Goal: Task Accomplishment & Management: Use online tool/utility

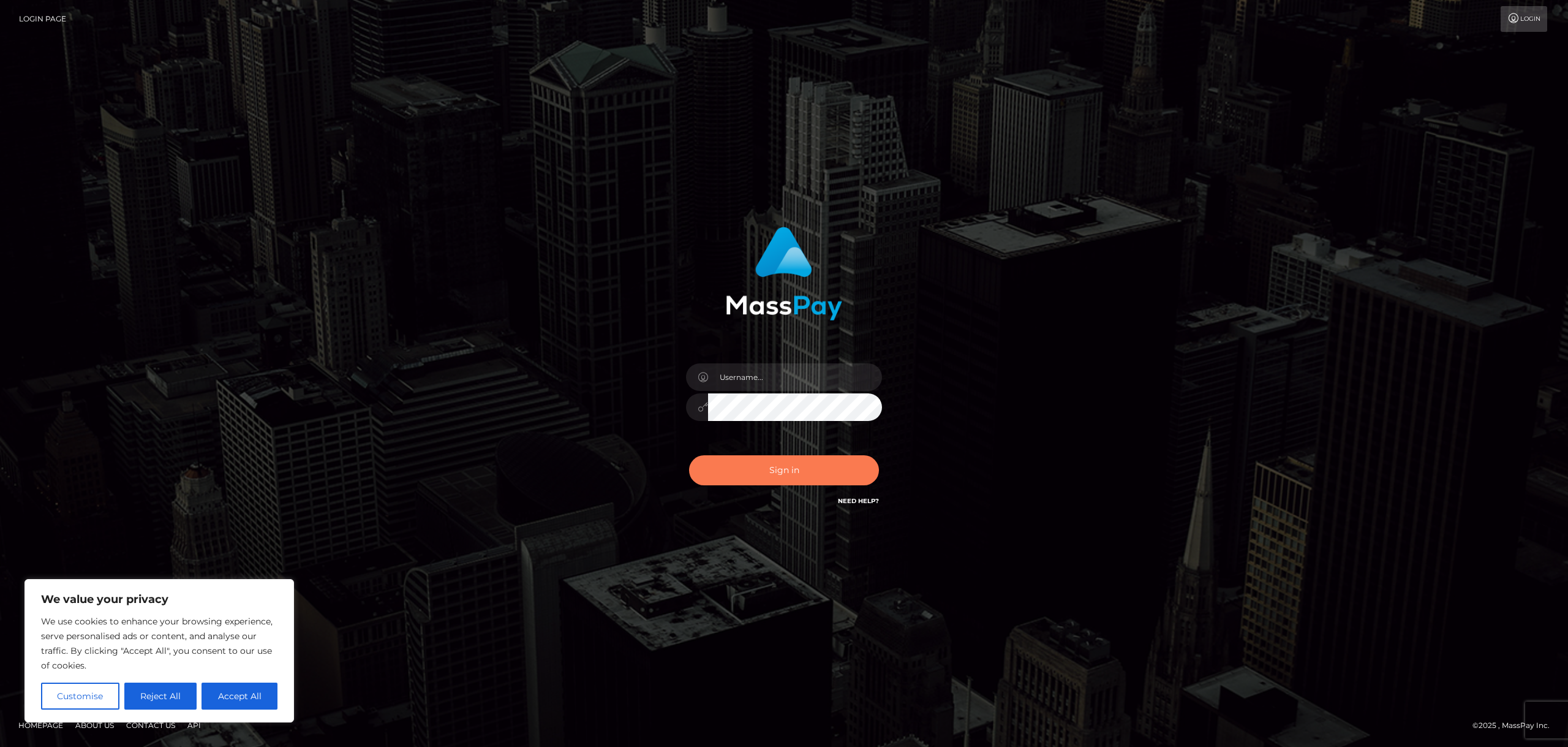
click at [812, 468] on button "Sign in" at bounding box center [783, 470] width 190 height 30
type input "bengreen"
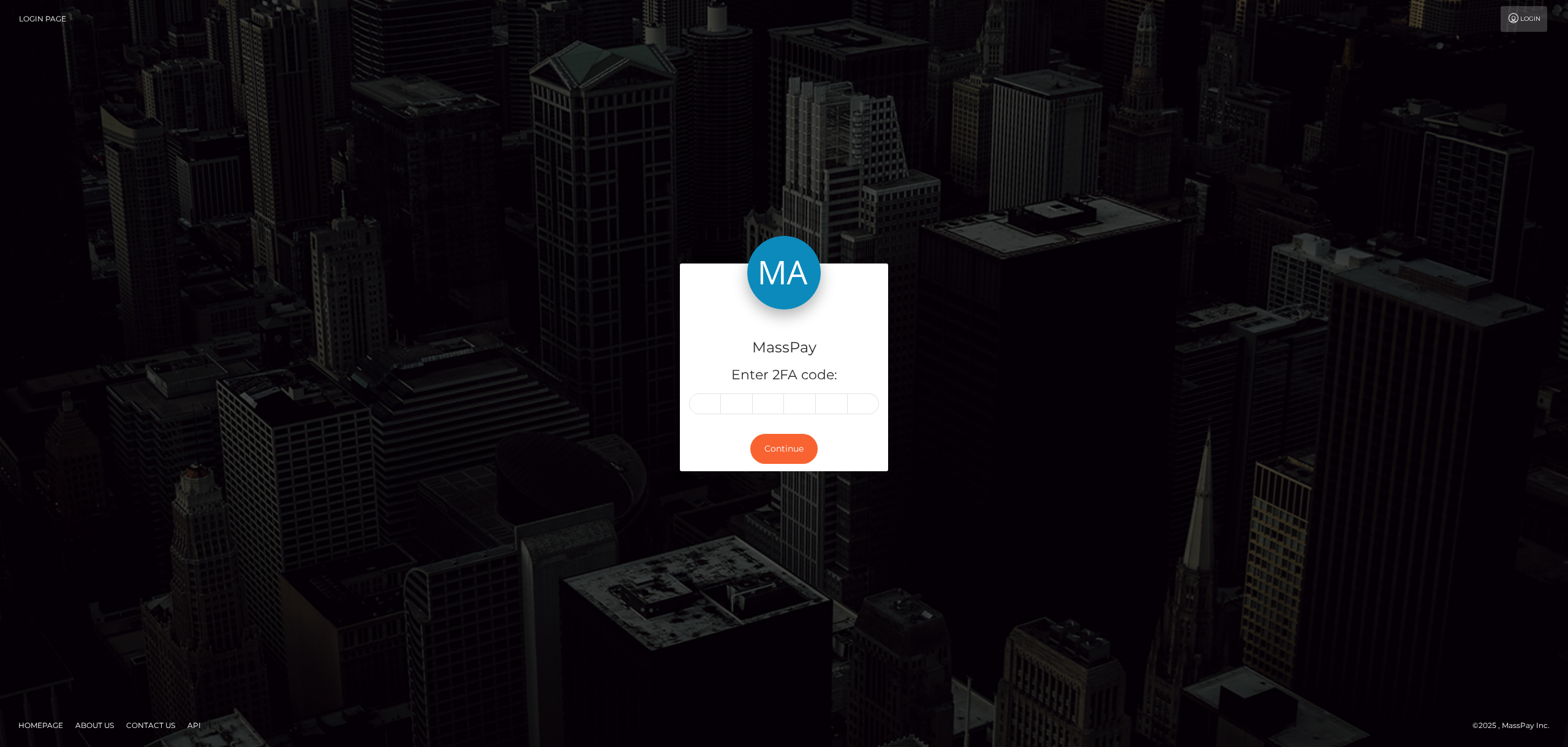
click at [1015, 84] on div "MassPay Enter 2FA code: Continue Homepage" at bounding box center [784, 373] width 1568 height 747
click at [1126, 151] on div "MassPay Enter 2FA code: Continue Homepage" at bounding box center [784, 373] width 1568 height 747
click at [715, 403] on input "text" at bounding box center [705, 404] width 32 height 21
click at [698, 407] on input "text" at bounding box center [705, 404] width 32 height 21
click at [700, 407] on input "text" at bounding box center [705, 404] width 32 height 21
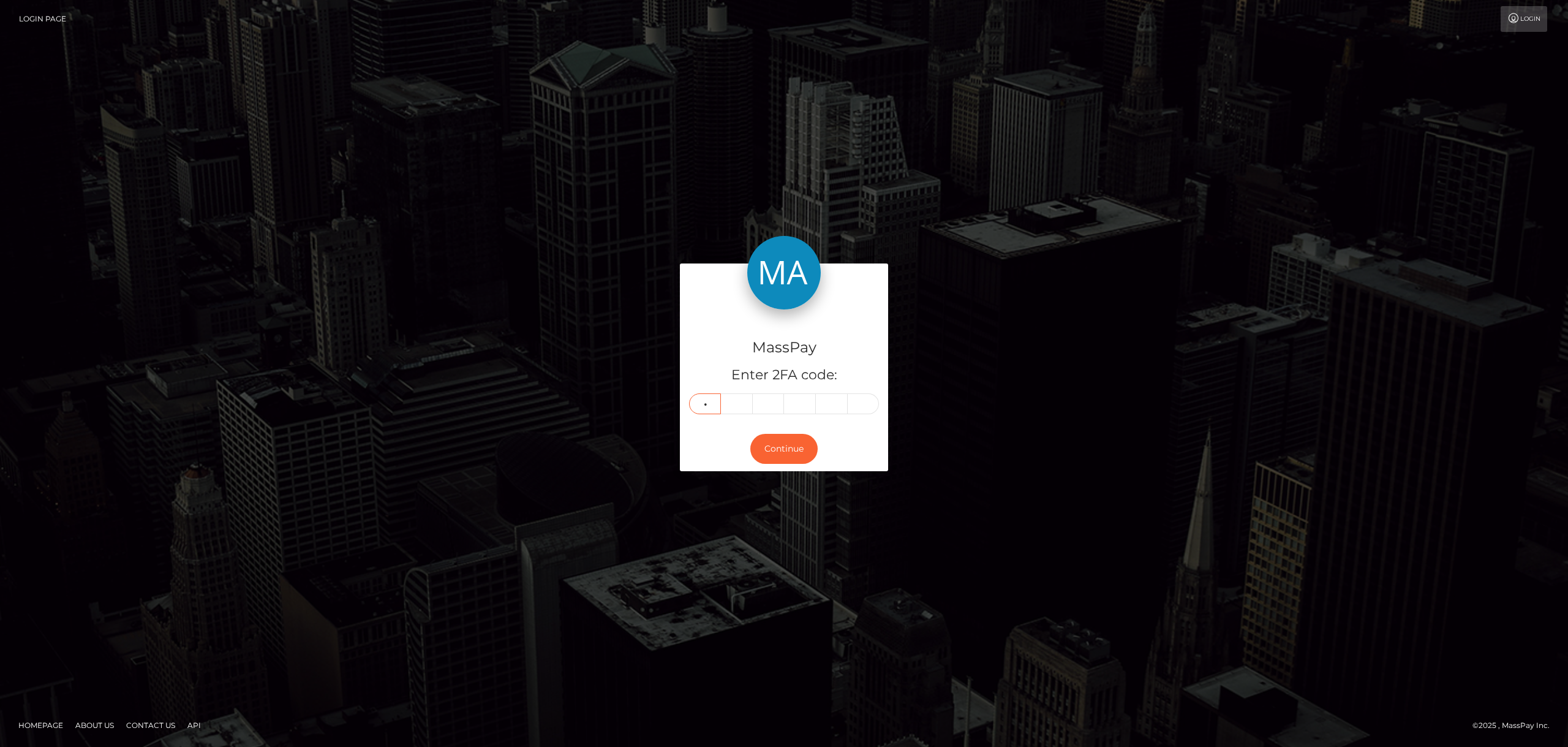
type input "6"
type input "1"
type input "7"
type input "3"
type input "4"
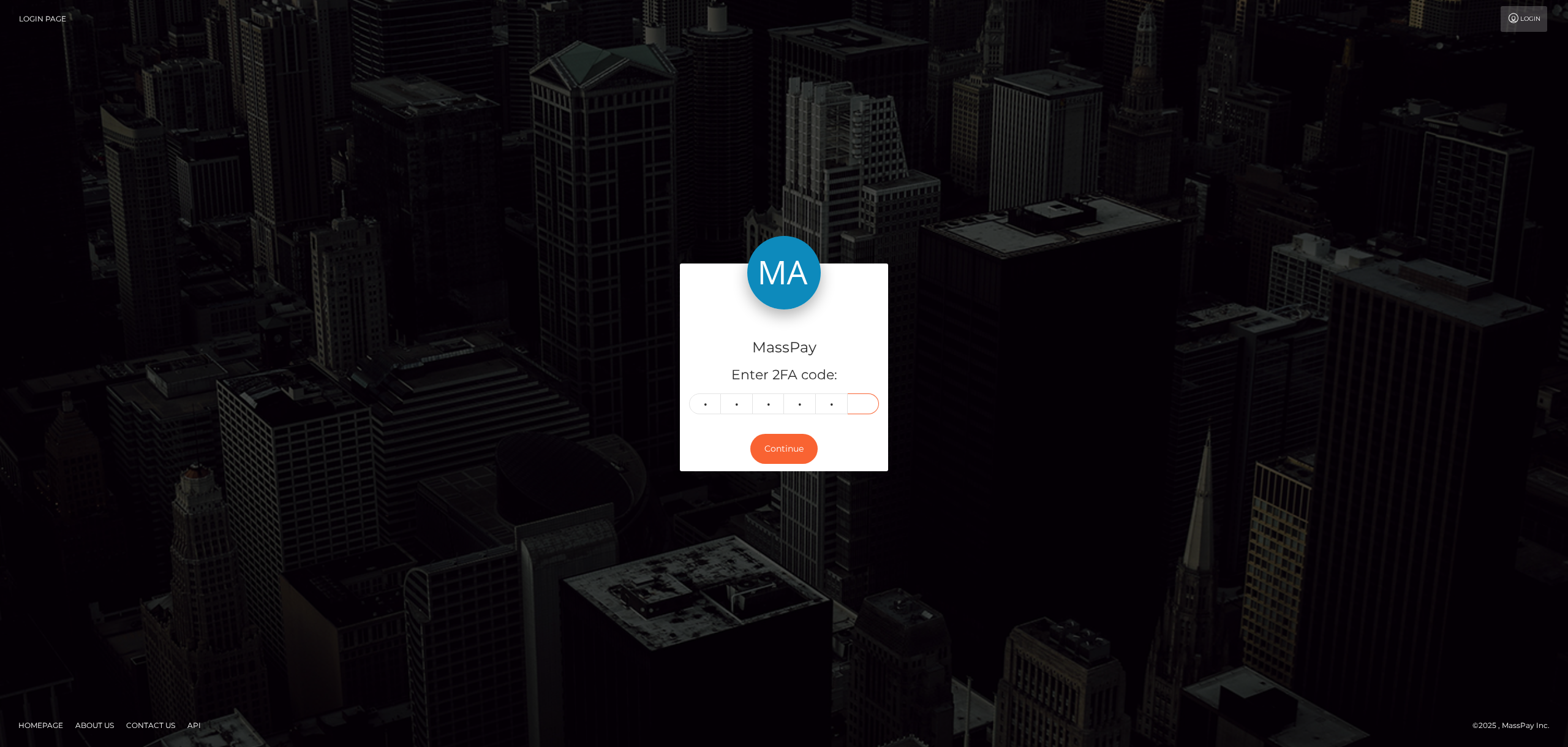
type input "9"
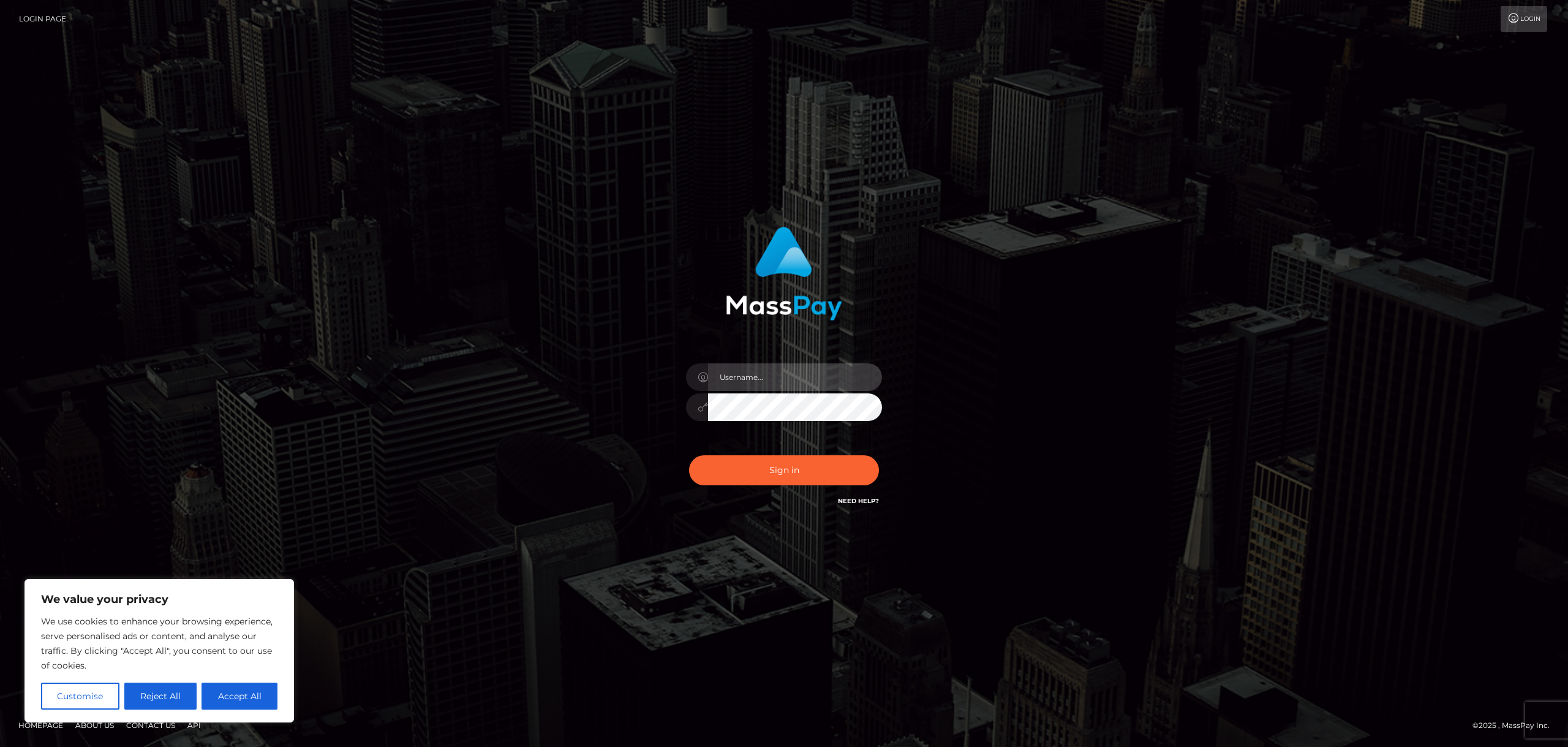
type input "bengreen"
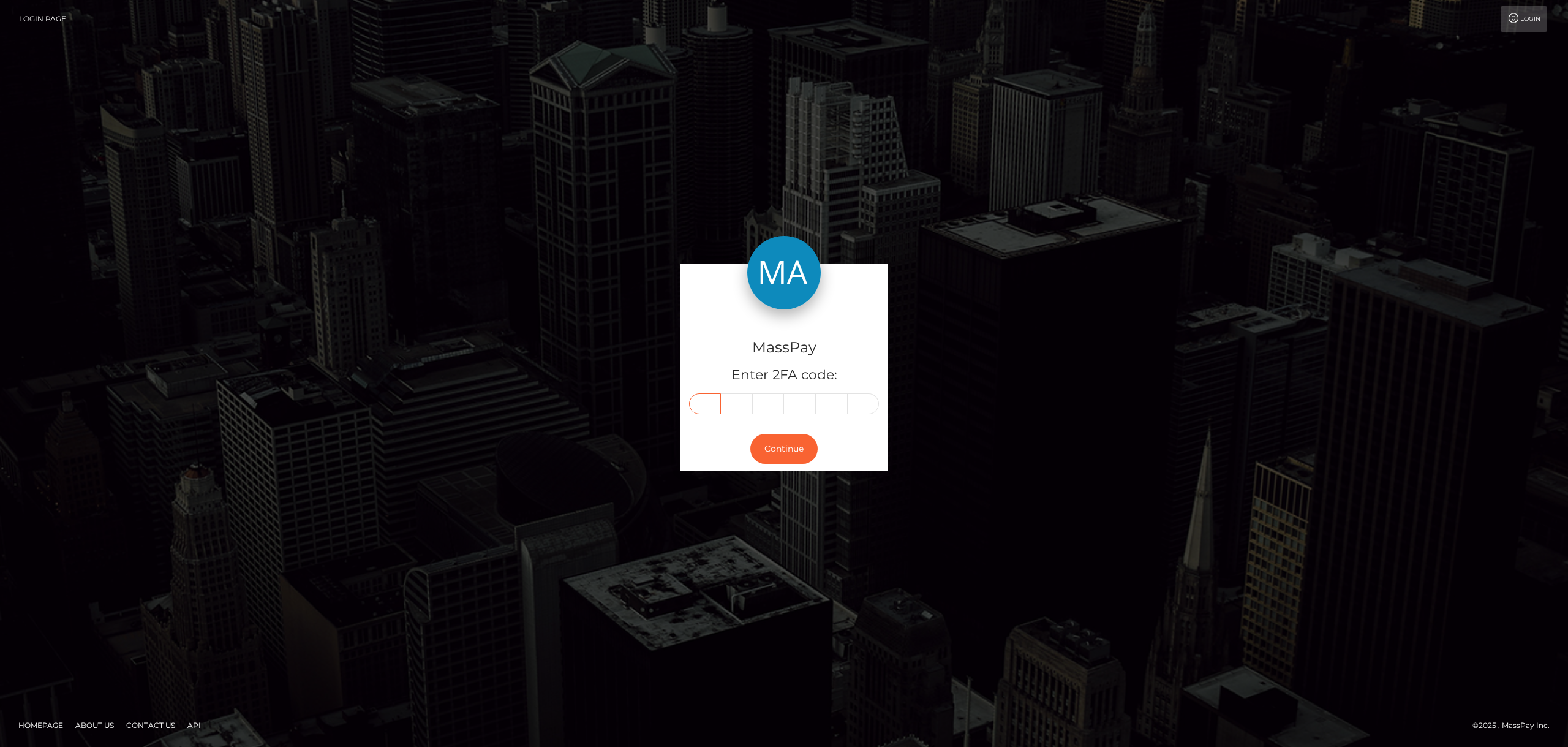
click at [707, 410] on input "text" at bounding box center [705, 404] width 32 height 21
type input "6"
type input "1"
type input "7"
type input "3"
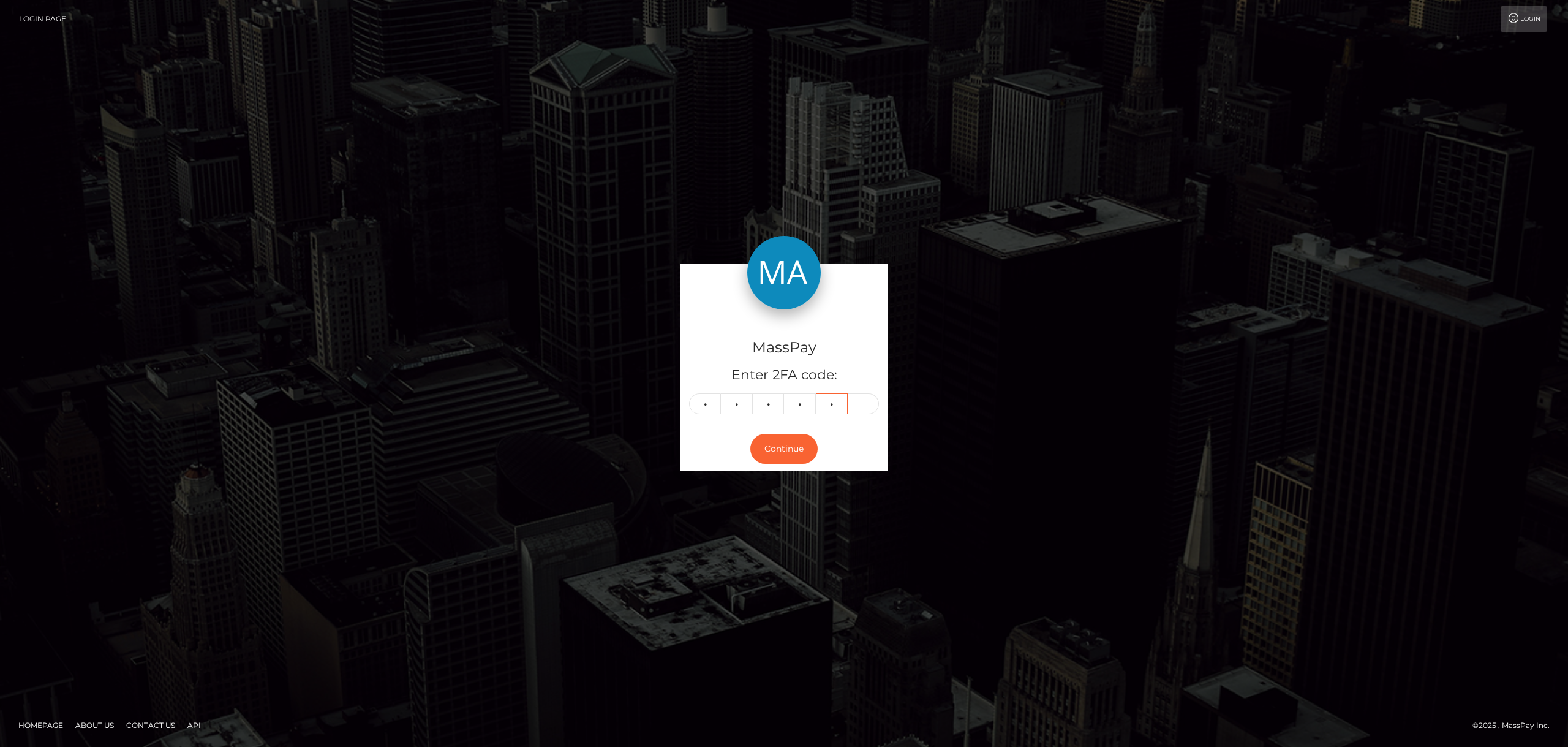
type input "4"
type input "9"
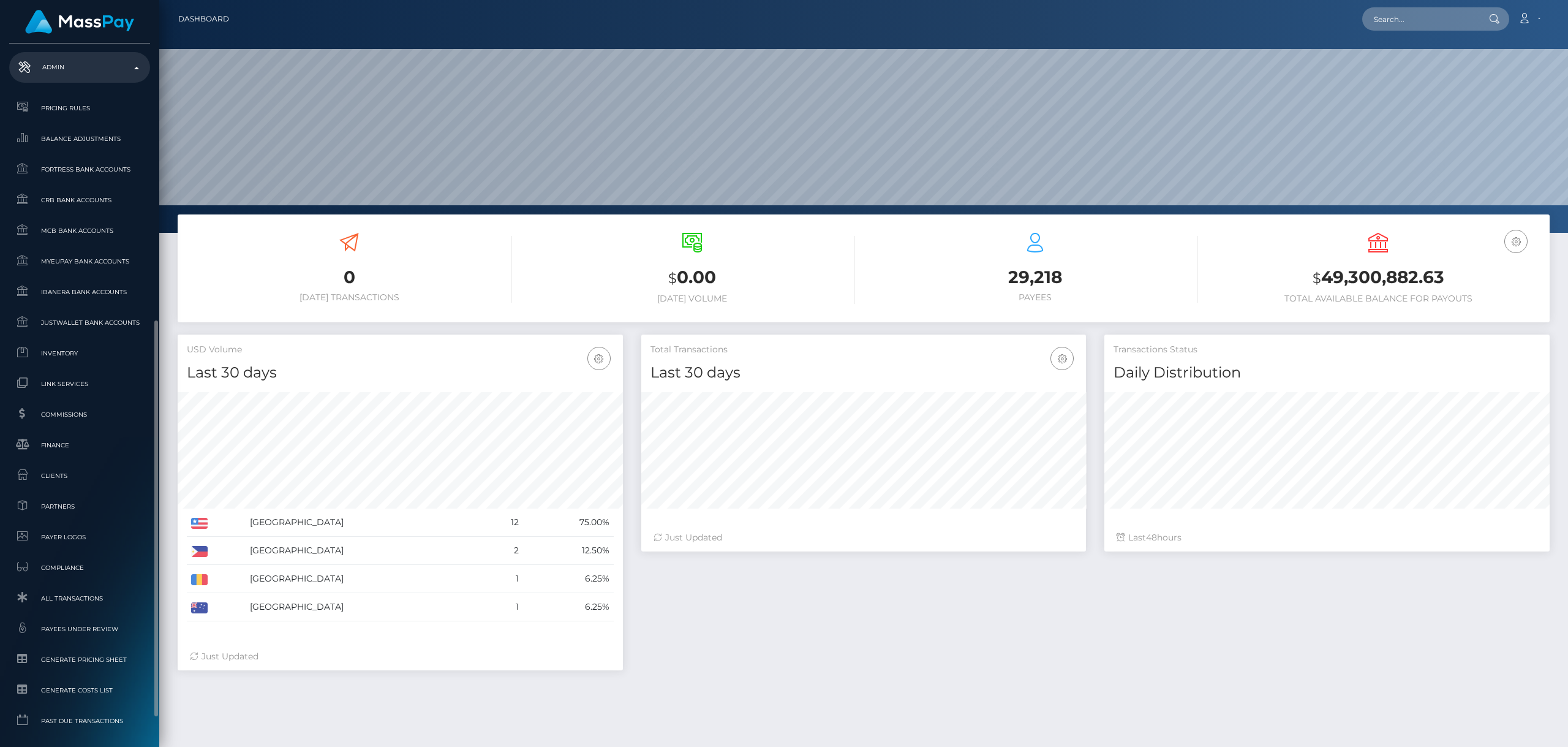
scroll to position [217, 445]
click at [97, 357] on span "Inventory" at bounding box center [79, 352] width 131 height 14
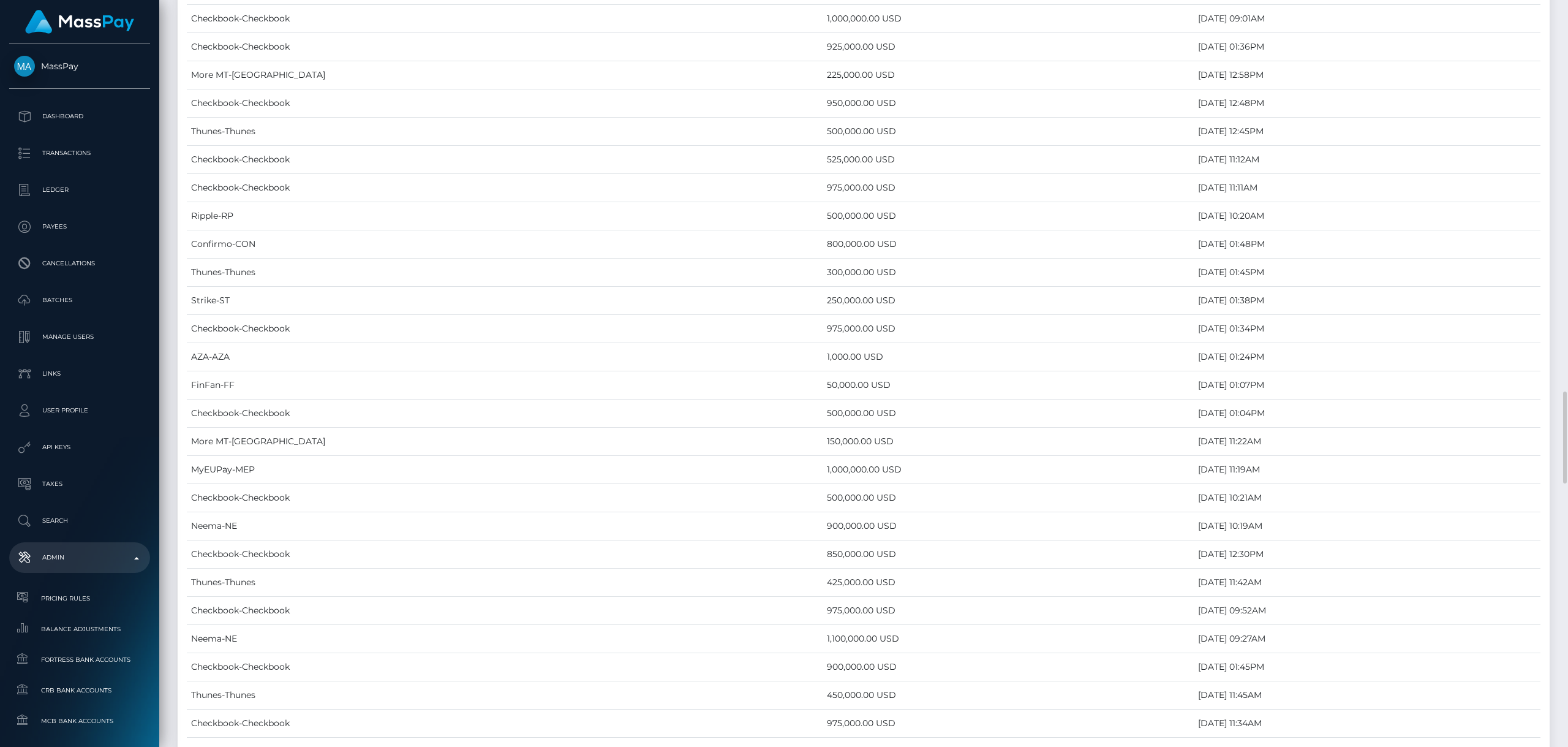
scroll to position [5329, 0]
